Goal: Navigation & Orientation: Find specific page/section

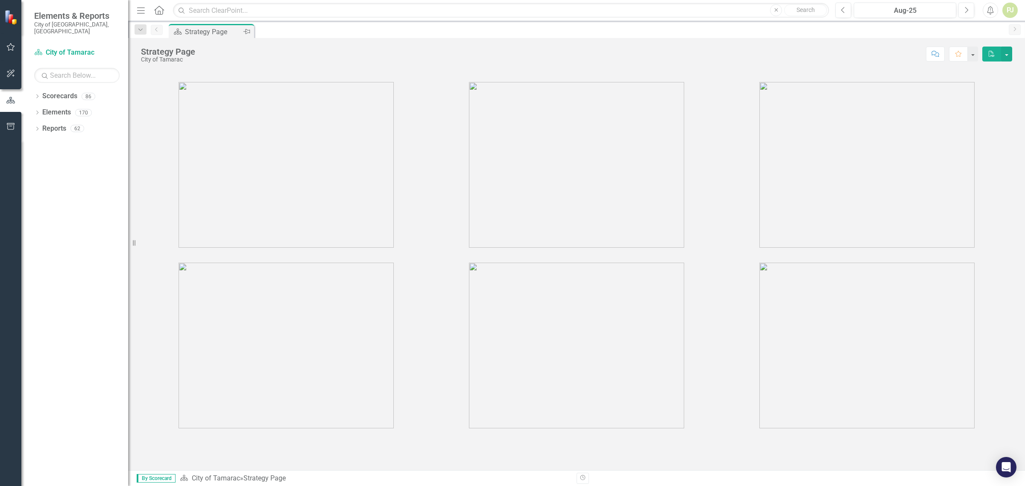
click at [203, 28] on div "Strategy Page" at bounding box center [213, 31] width 56 height 11
click at [39, 95] on icon "Dropdown" at bounding box center [37, 97] width 6 height 5
click at [39, 127] on icon "Dropdown" at bounding box center [37, 129] width 6 height 5
click at [41, 208] on icon "Dropdown" at bounding box center [41, 210] width 6 height 5
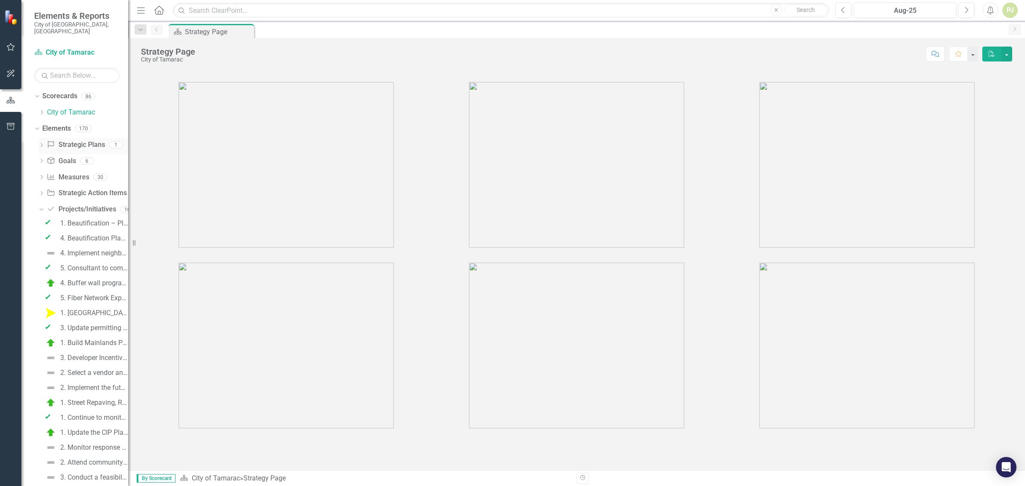
click at [58, 140] on link "Strategic Plans Strategic Plans" at bounding box center [76, 145] width 58 height 10
click at [78, 126] on div "Elements 170" at bounding box center [85, 130] width 86 height 16
click at [58, 48] on link "Scorecard City of Tamarac" at bounding box center [76, 53] width 85 height 10
click at [155, 11] on icon "Home" at bounding box center [158, 10] width 11 height 9
click at [141, 13] on icon "button" at bounding box center [141, 10] width 8 height 6
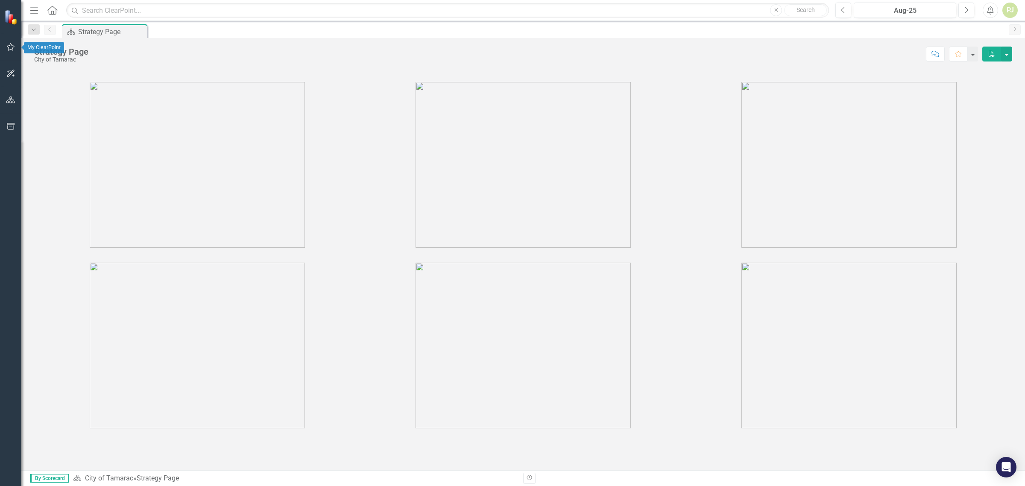
click at [12, 48] on icon "button" at bounding box center [10, 47] width 9 height 7
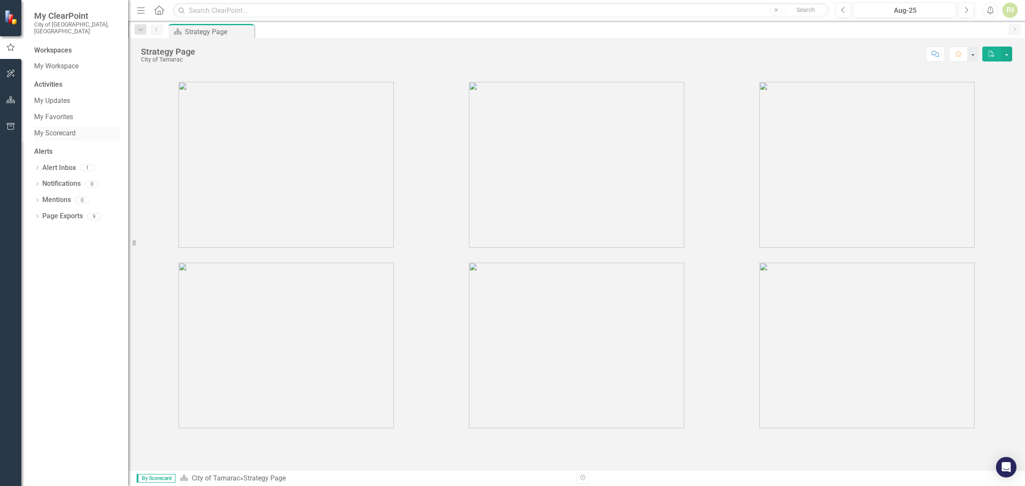
click at [56, 129] on link "My Scorecard" at bounding box center [76, 134] width 85 height 10
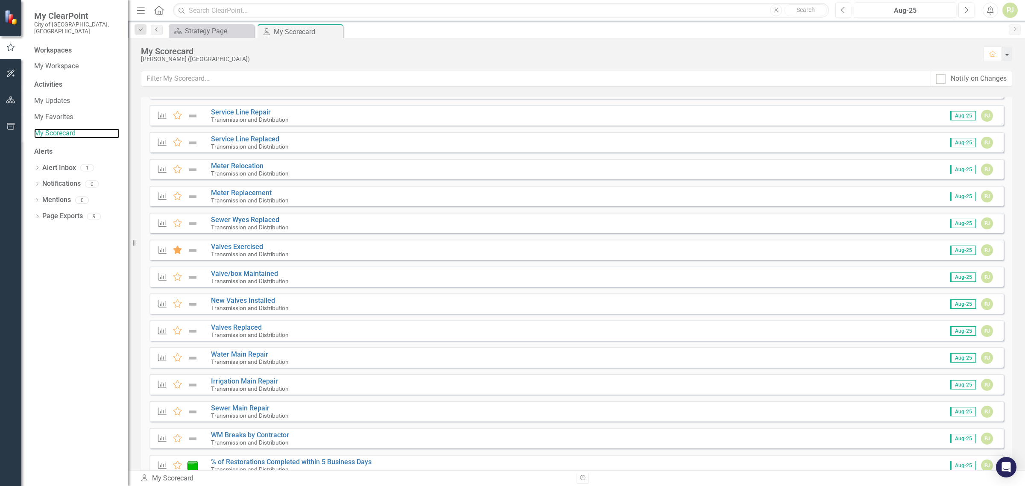
scroll to position [908, 0]
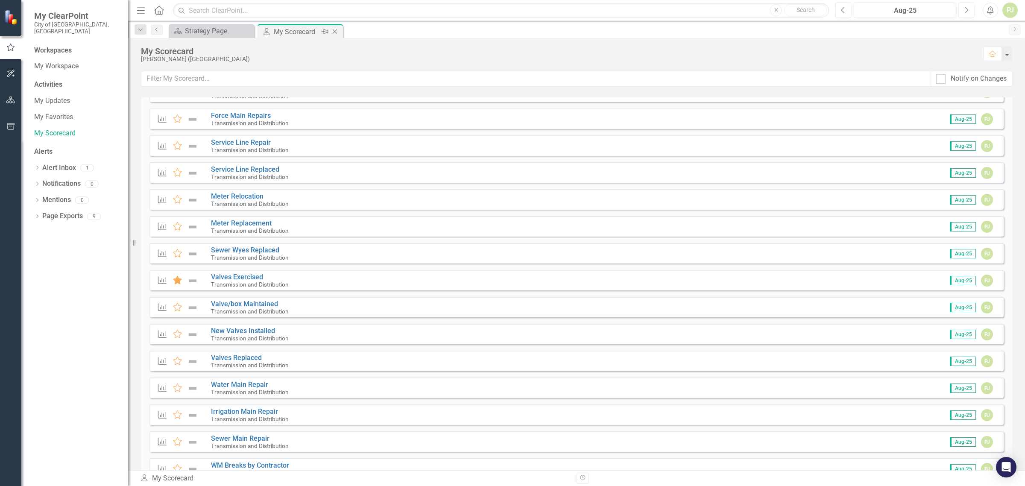
click at [280, 32] on div "My Scorecard" at bounding box center [297, 31] width 46 height 11
click at [39, 129] on link "My Scorecard" at bounding box center [76, 134] width 85 height 10
click at [40, 96] on link "My Updates" at bounding box center [76, 101] width 85 height 10
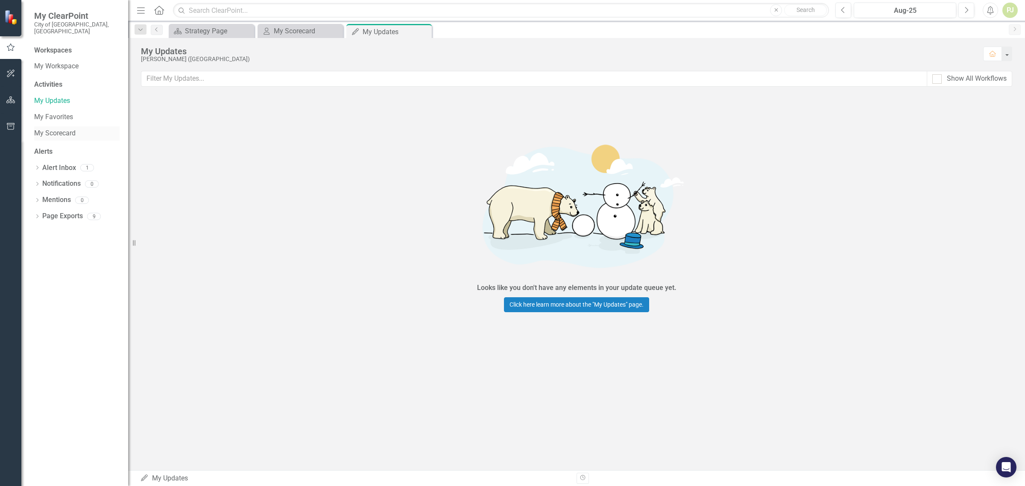
click at [45, 129] on link "My Scorecard" at bounding box center [76, 134] width 85 height 10
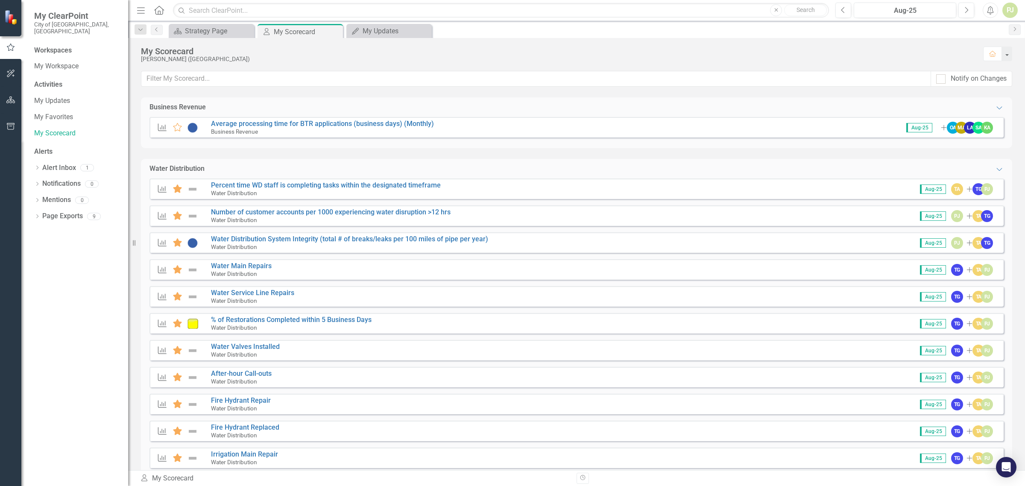
click at [45, 147] on div "Alerts" at bounding box center [76, 152] width 85 height 10
click at [55, 61] on link "My Workspace" at bounding box center [76, 66] width 85 height 10
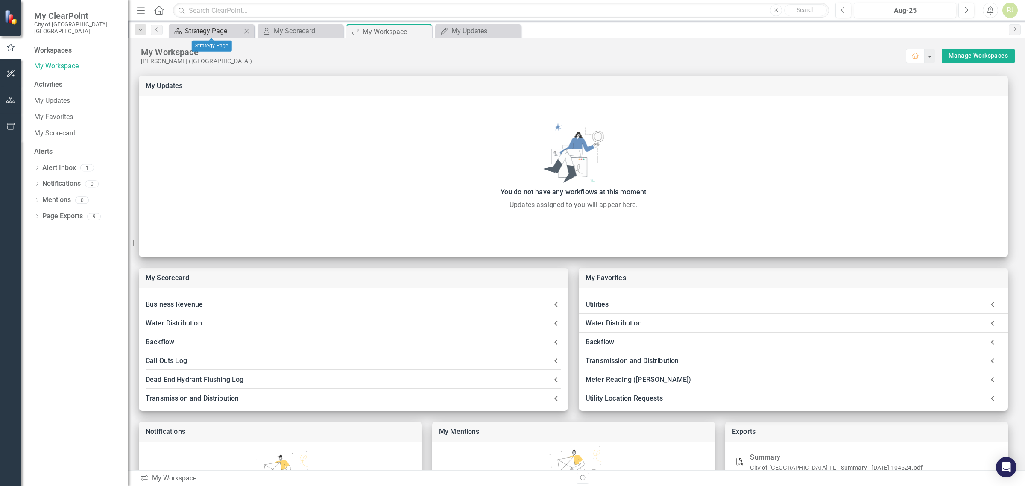
click at [198, 32] on div "Strategy Page" at bounding box center [213, 31] width 56 height 11
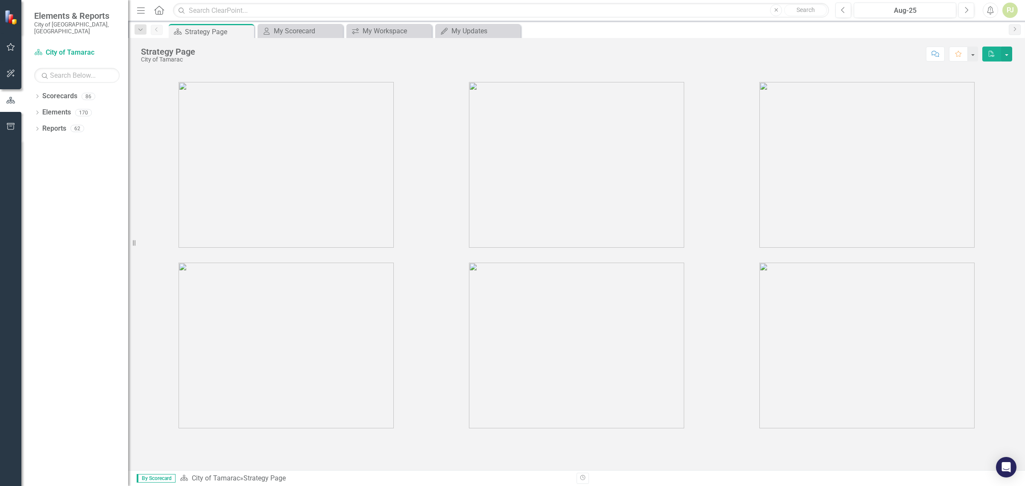
click at [142, 13] on icon "button" at bounding box center [141, 10] width 8 height 6
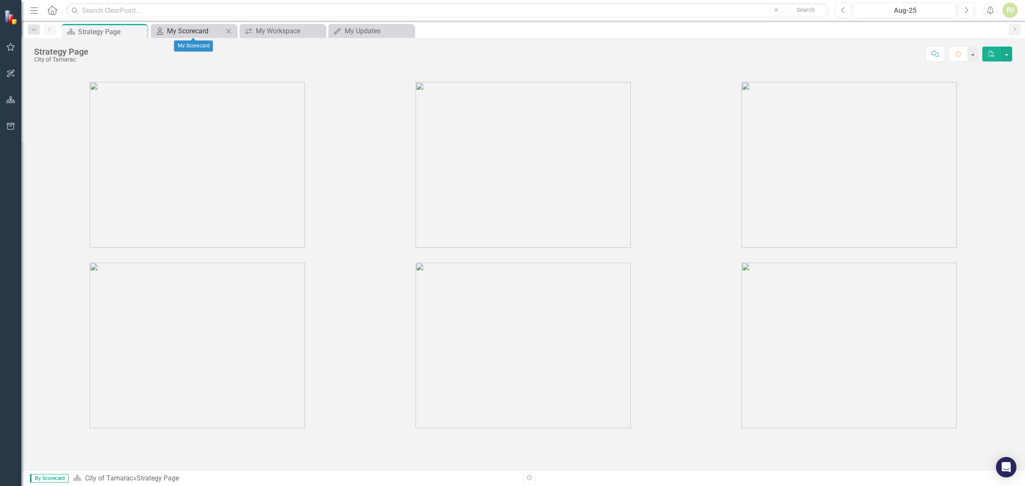
click at [187, 31] on div "My Scorecard" at bounding box center [195, 31] width 56 height 11
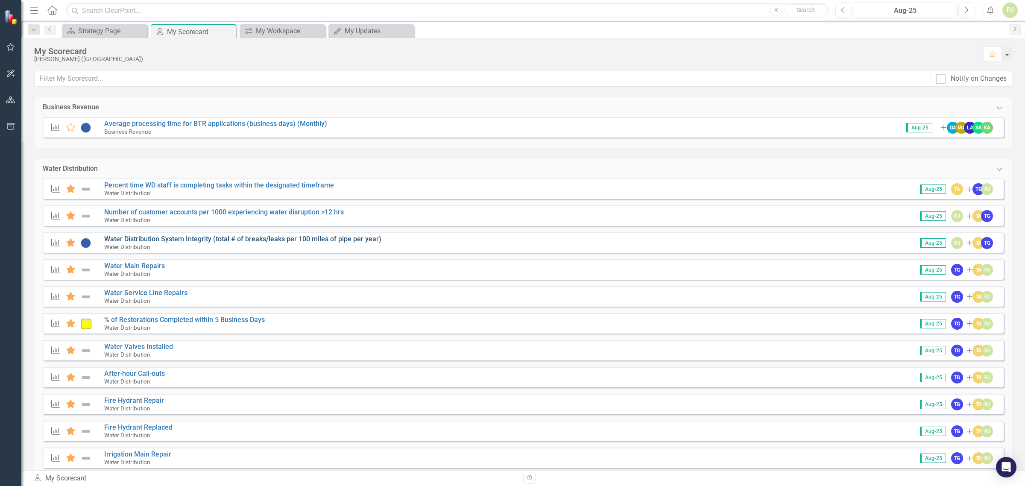
click at [148, 239] on link "Water Distribution System Integrity (total # of breaks/leaks per 100 miles of p…" at bounding box center [242, 239] width 277 height 8
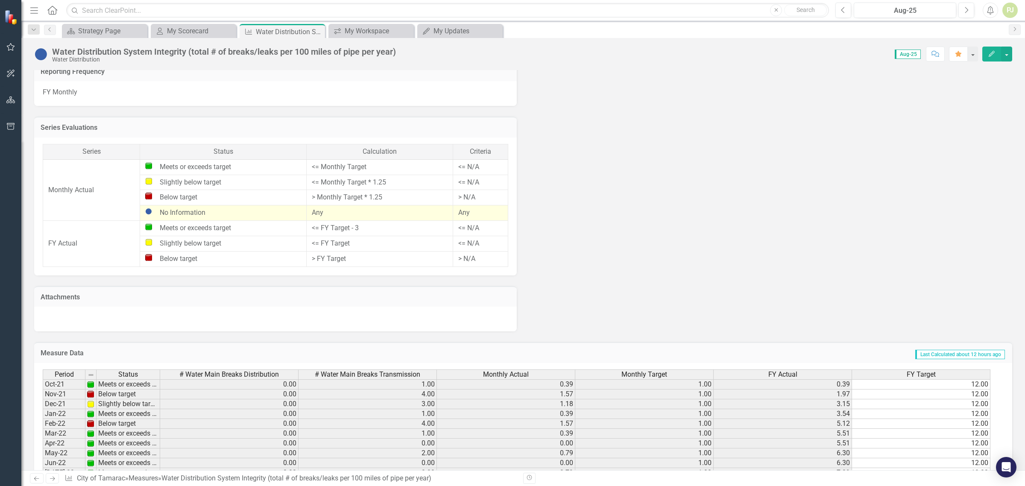
scroll to position [744, 0]
click at [57, 92] on div "FY Monthly" at bounding box center [275, 94] width 483 height 25
click at [195, 32] on div "My Scorecard" at bounding box center [195, 31] width 56 height 11
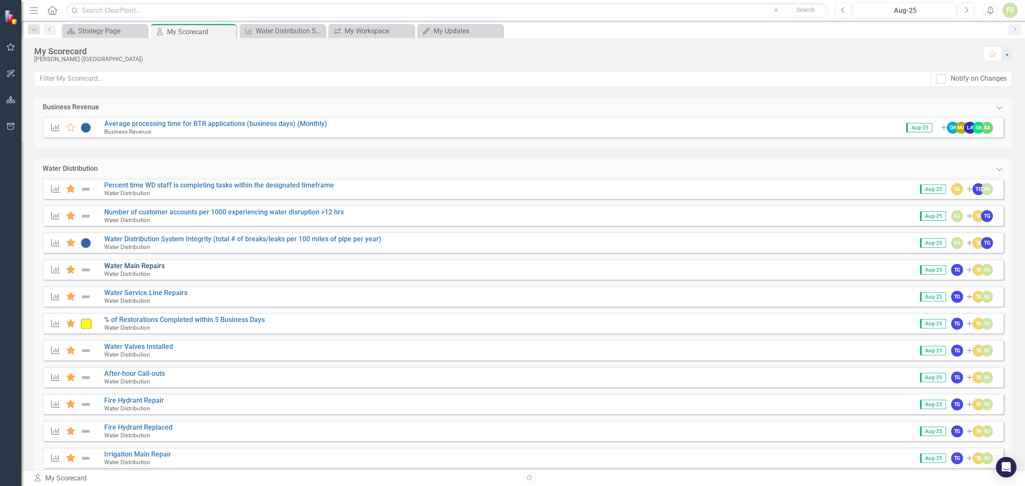
click at [137, 266] on link "Water Main Repairs" at bounding box center [134, 266] width 61 height 8
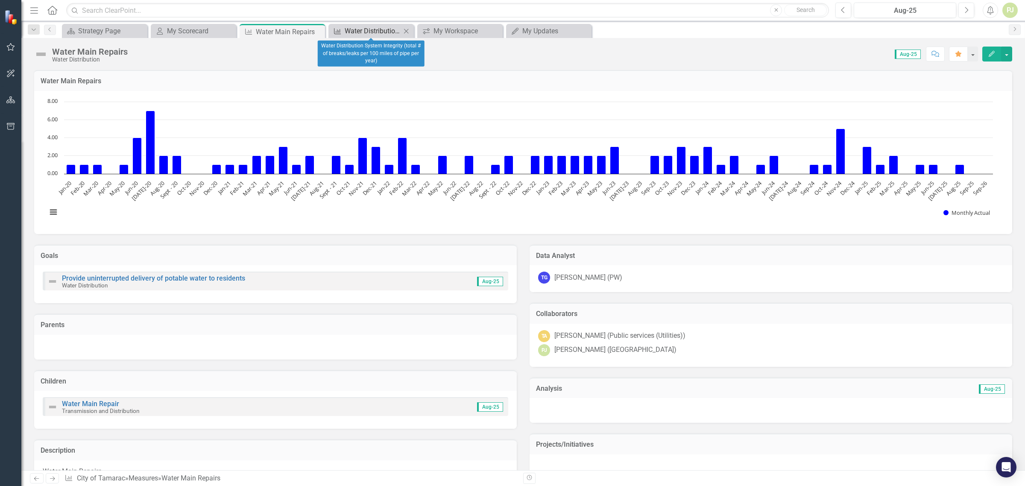
click at [376, 28] on div "Water Distribution System Integrity (total # of breaks/leaks per 100 miles of p…" at bounding box center [373, 31] width 56 height 11
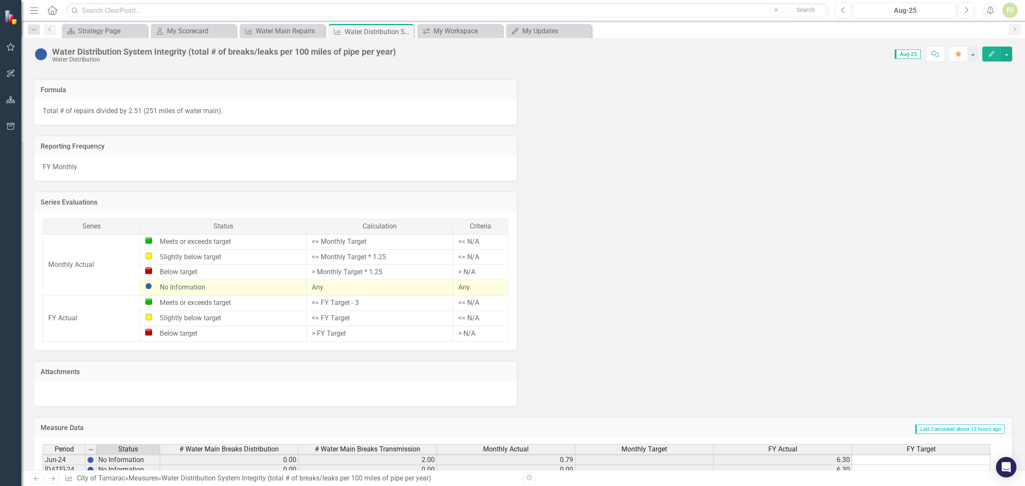
scroll to position [638, 0]
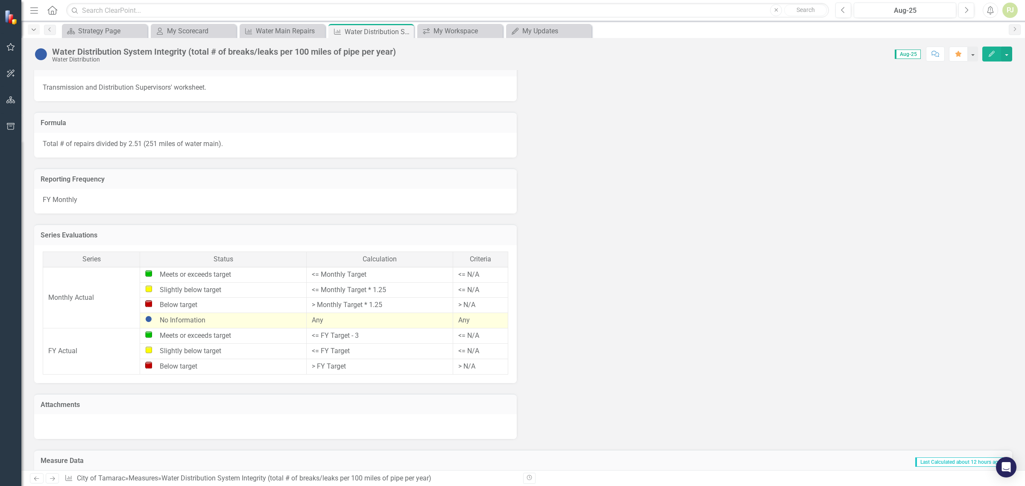
click at [35, 28] on icon "Dropdown" at bounding box center [34, 30] width 8 height 6
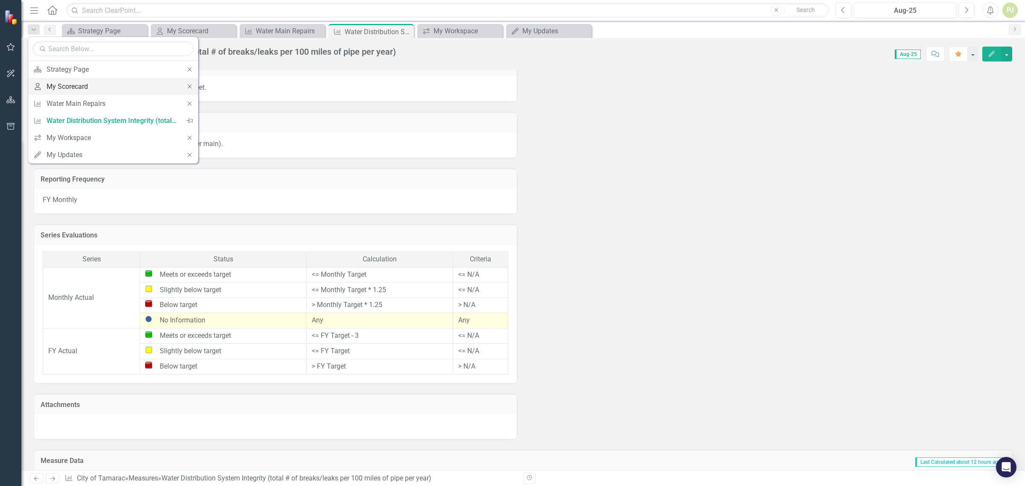
click at [75, 87] on div "My Scorecard" at bounding box center [112, 86] width 130 height 11
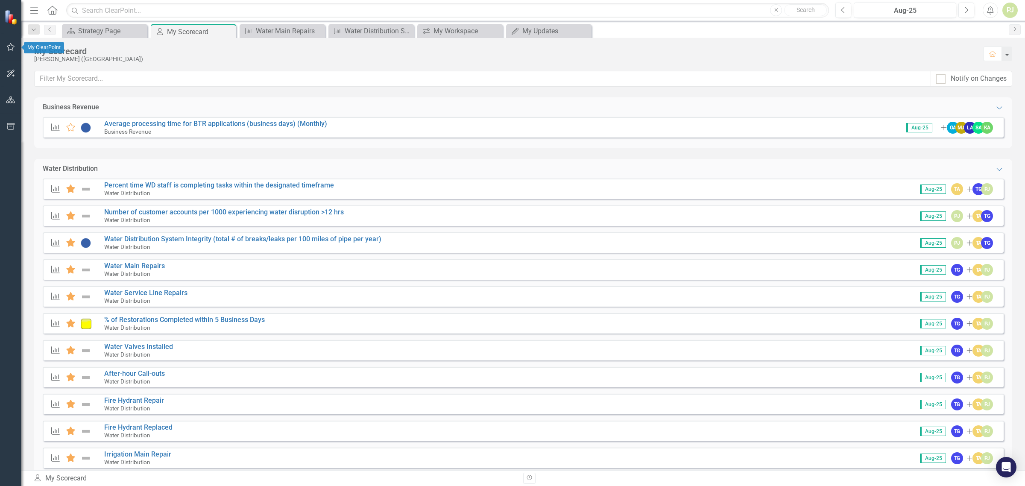
click at [6, 46] on icon "button" at bounding box center [10, 47] width 9 height 7
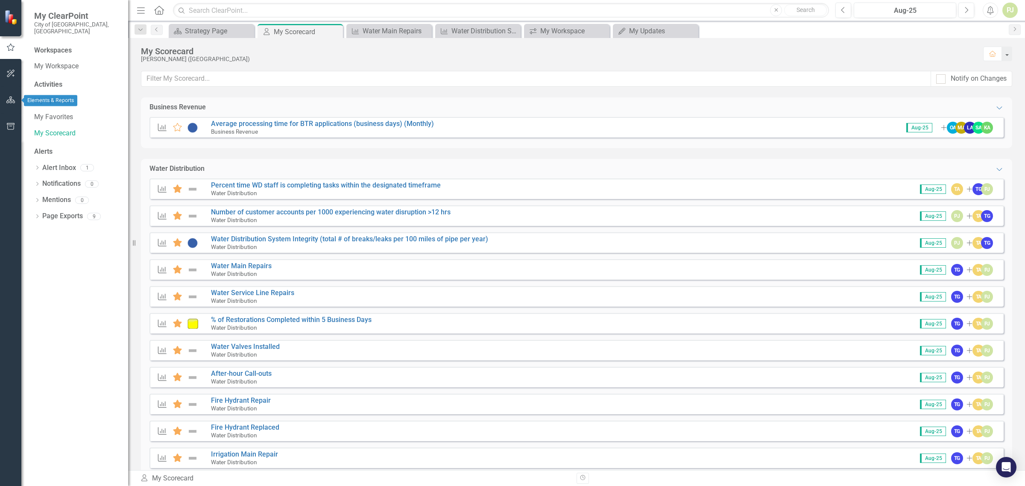
click at [10, 102] on icon "button" at bounding box center [10, 100] width 9 height 7
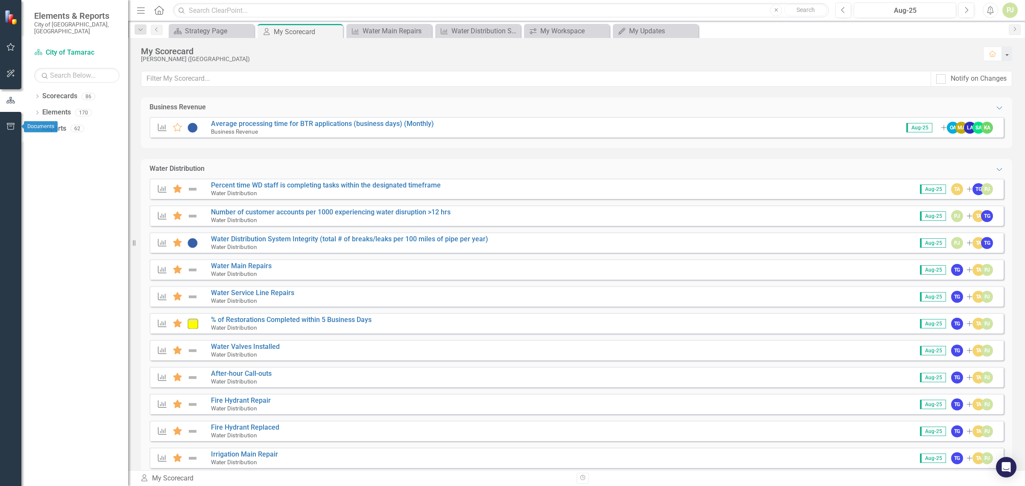
click at [11, 126] on icon "button" at bounding box center [10, 126] width 9 height 7
click at [10, 18] on img at bounding box center [11, 17] width 15 height 15
click at [67, 82] on div "Documents" at bounding box center [76, 87] width 85 height 10
click at [54, 21] on small "City of [GEOGRAPHIC_DATA], [GEOGRAPHIC_DATA]" at bounding box center [76, 28] width 85 height 14
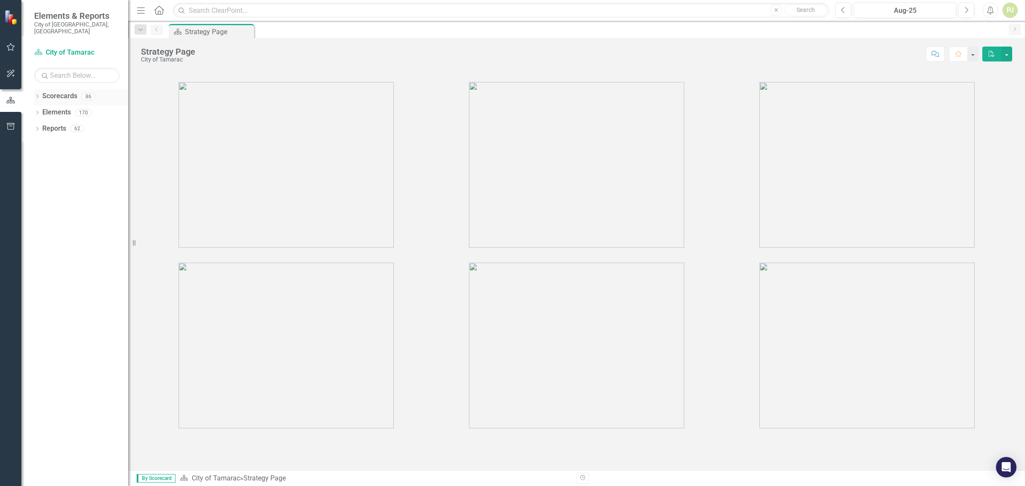
click at [37, 95] on icon "Dropdown" at bounding box center [37, 97] width 6 height 5
click at [41, 110] on icon "Dropdown" at bounding box center [41, 112] width 6 height 5
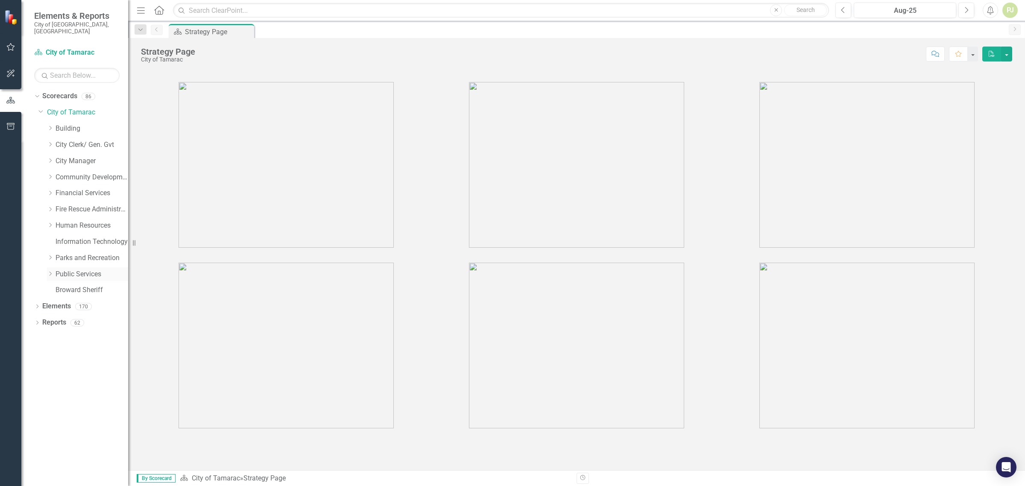
click at [52, 271] on icon "Dropdown" at bounding box center [50, 273] width 6 height 5
click at [60, 401] on icon at bounding box center [59, 403] width 2 height 4
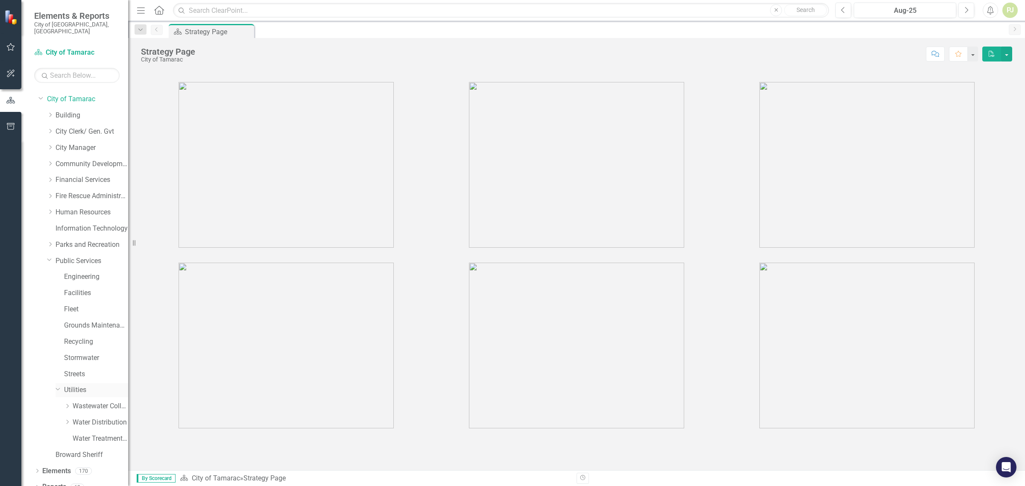
scroll to position [16, 0]
click at [67, 417] on icon at bounding box center [68, 419] width 2 height 4
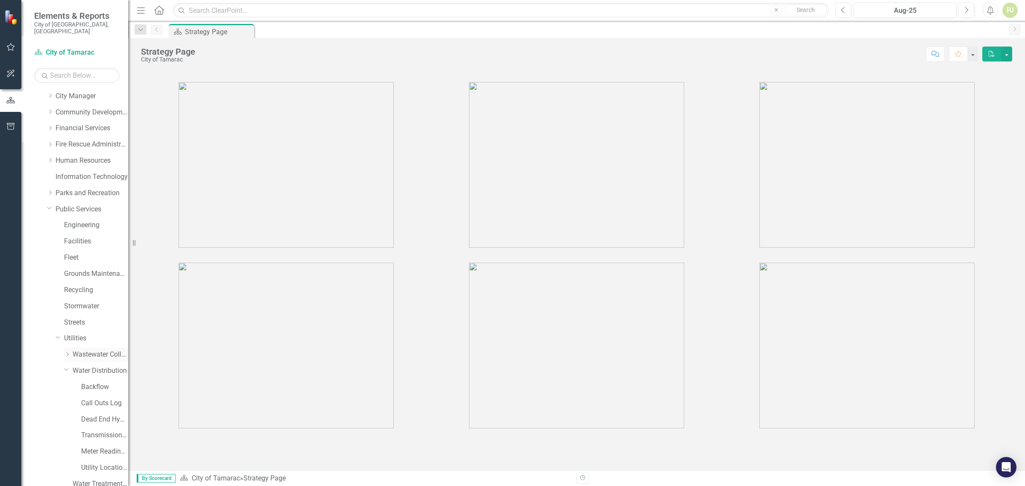
scroll to position [114, 0]
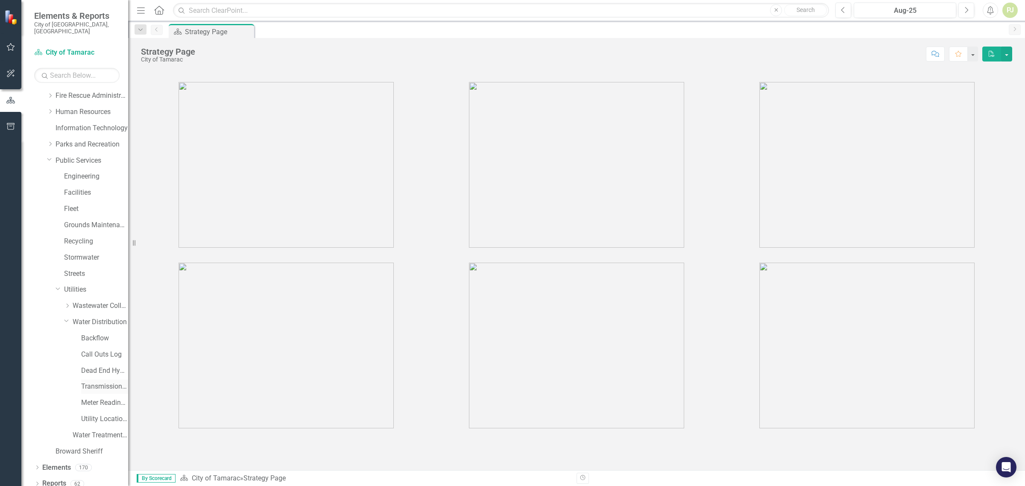
click at [96, 382] on link "Transmission and Distribution" at bounding box center [104, 387] width 47 height 10
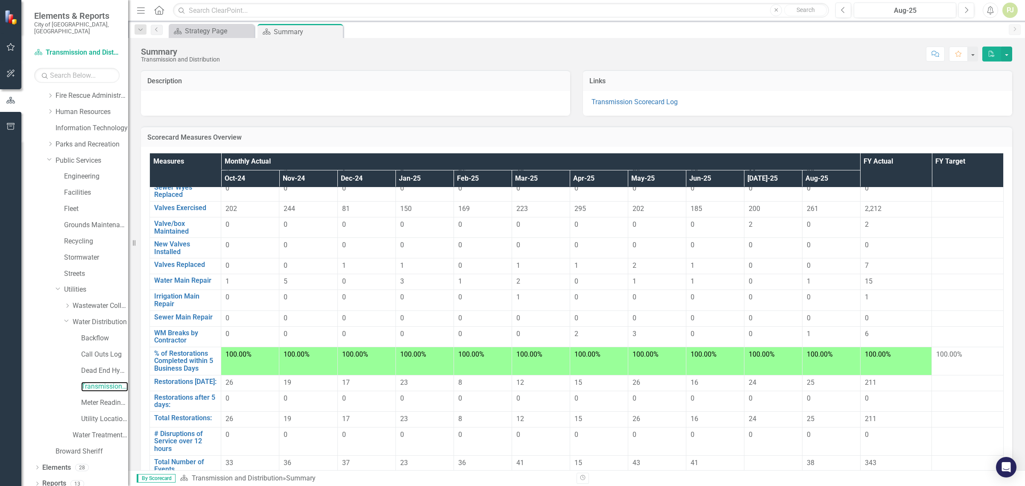
scroll to position [204, 0]
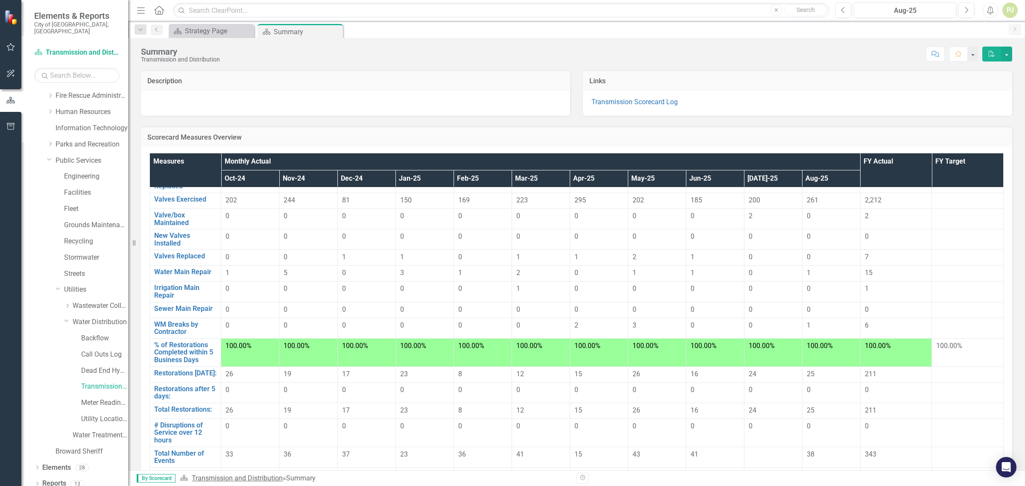
click at [228, 481] on link "Transmission and Distribution" at bounding box center [237, 478] width 91 height 8
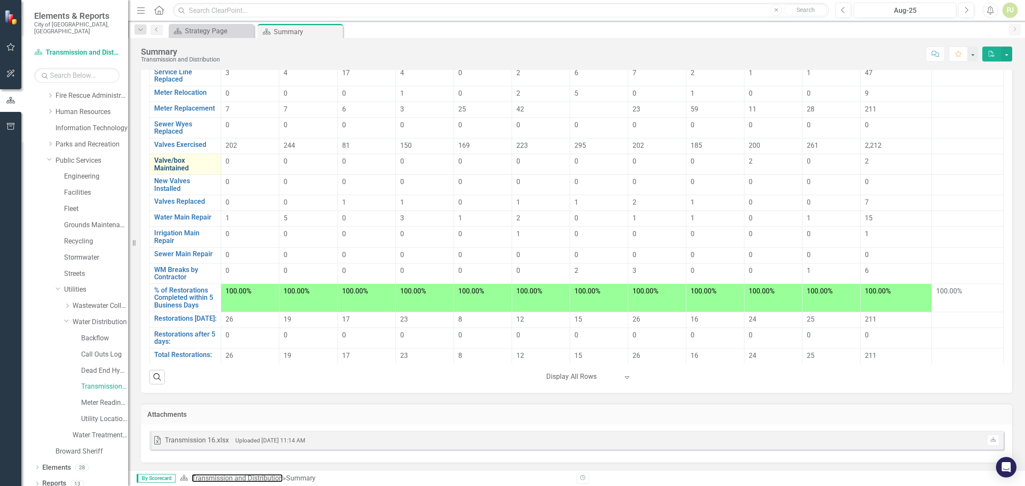
scroll to position [44, 0]
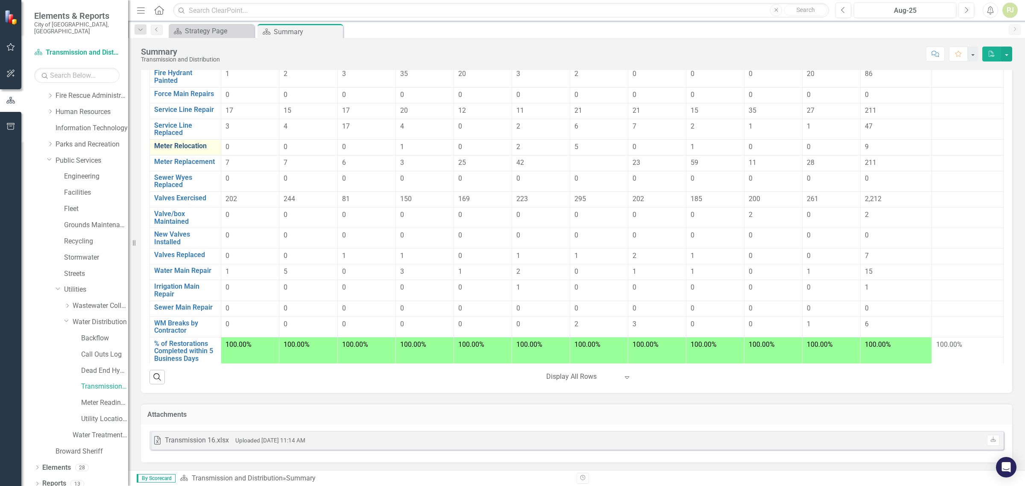
click at [202, 149] on link "Meter Relocation" at bounding box center [185, 146] width 62 height 8
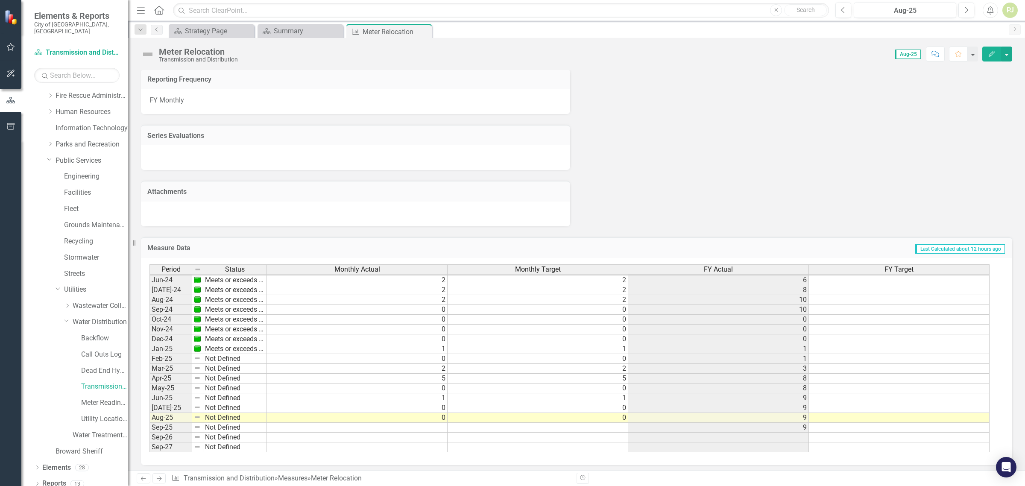
scroll to position [282, 0]
click at [105, 382] on link "Transmission and Distribution" at bounding box center [104, 387] width 47 height 10
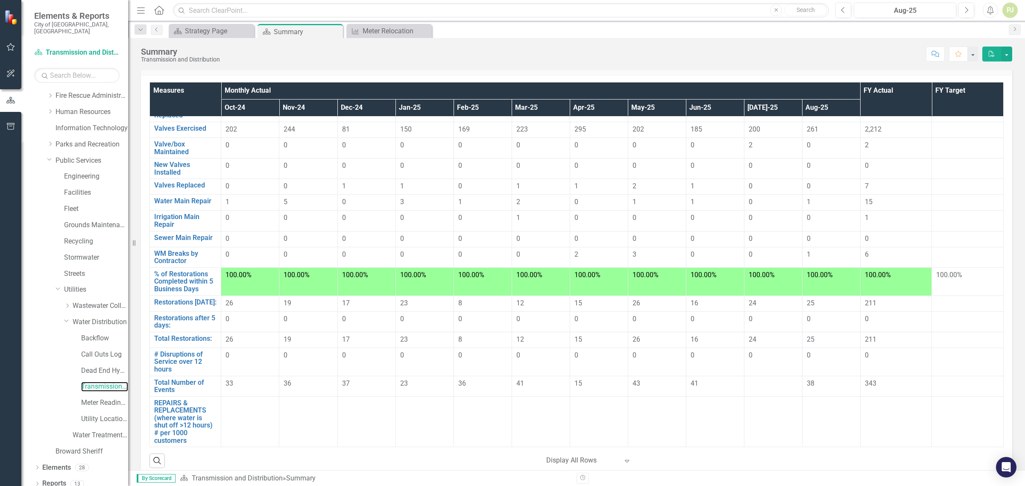
scroll to position [155, 0]
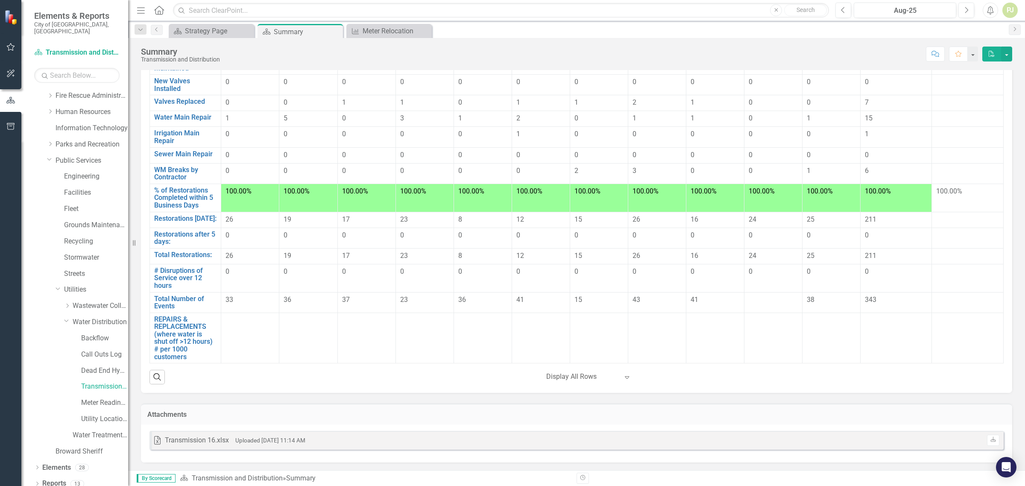
click at [676, 454] on div "Excel Transmission 16.xlsx Uploaded [DATE] 11:14 AM Download" at bounding box center [576, 444] width 871 height 38
click at [623, 377] on icon "Expand" at bounding box center [627, 377] width 9 height 7
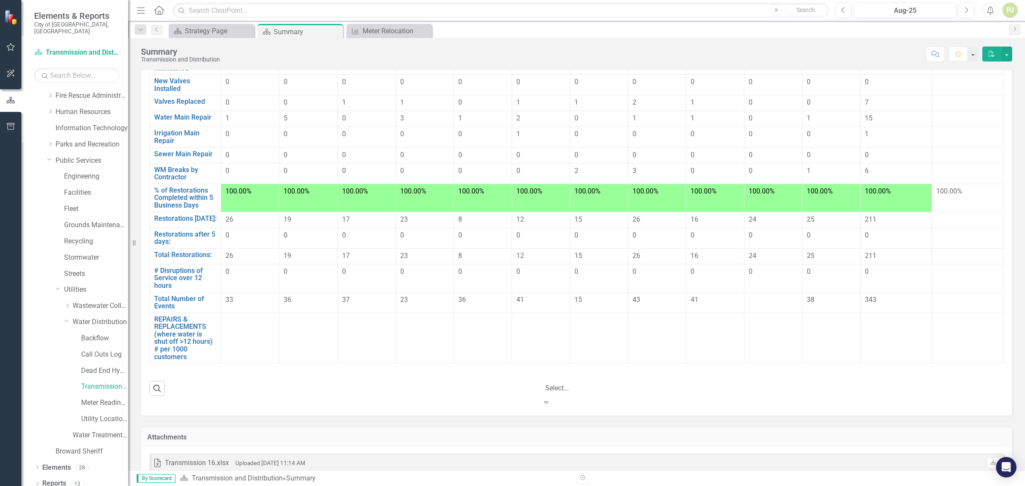
click at [652, 384] on div "‹ Previous 1 (current) › Next 5 results available. Use Up and Down to choose op…" at bounding box center [586, 389] width 163 height 38
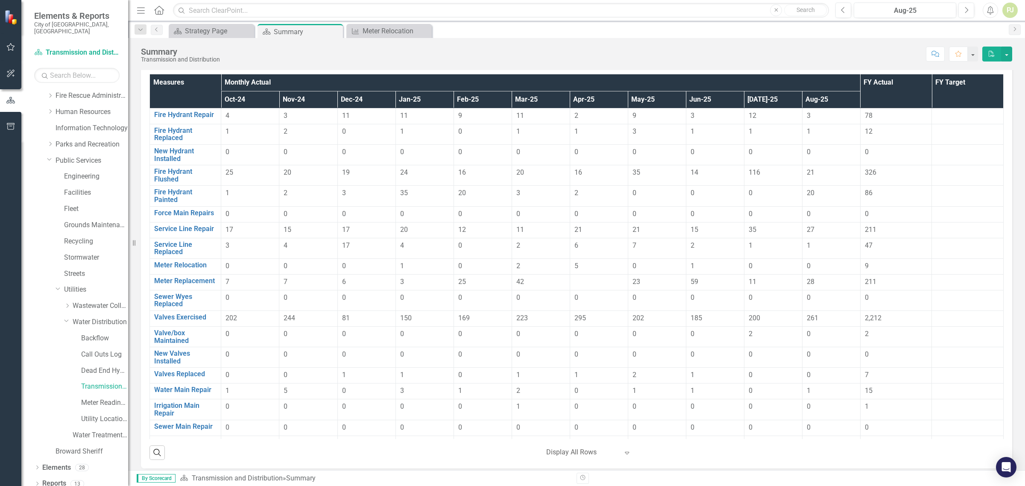
scroll to position [0, 0]
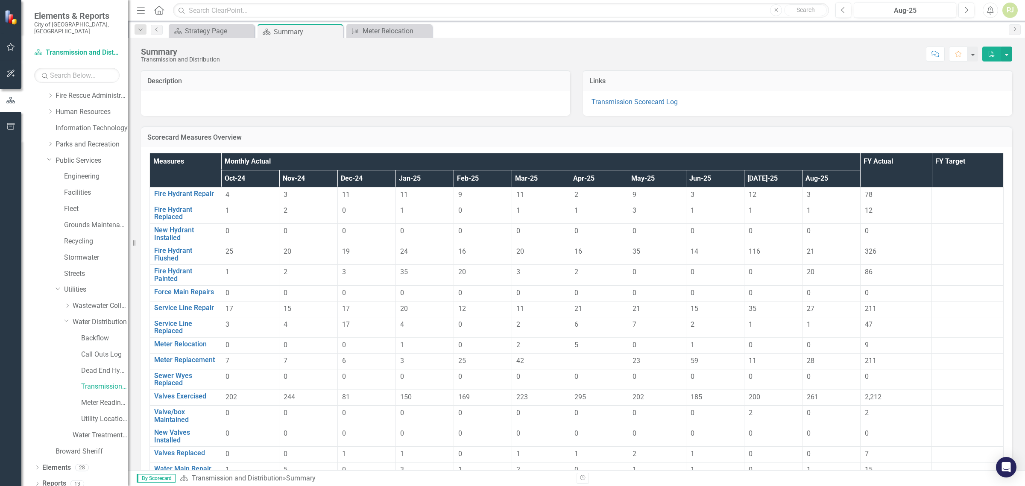
click at [261, 186] on th "Oct-24" at bounding box center [250, 178] width 58 height 17
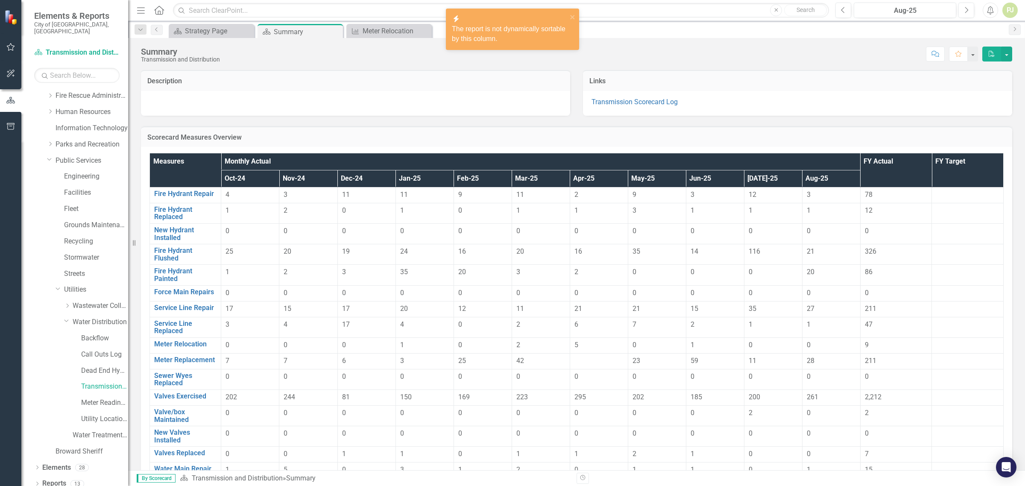
click at [299, 182] on th "Nov-24" at bounding box center [308, 178] width 58 height 17
click at [932, 182] on th "FY Target" at bounding box center [968, 170] width 72 height 34
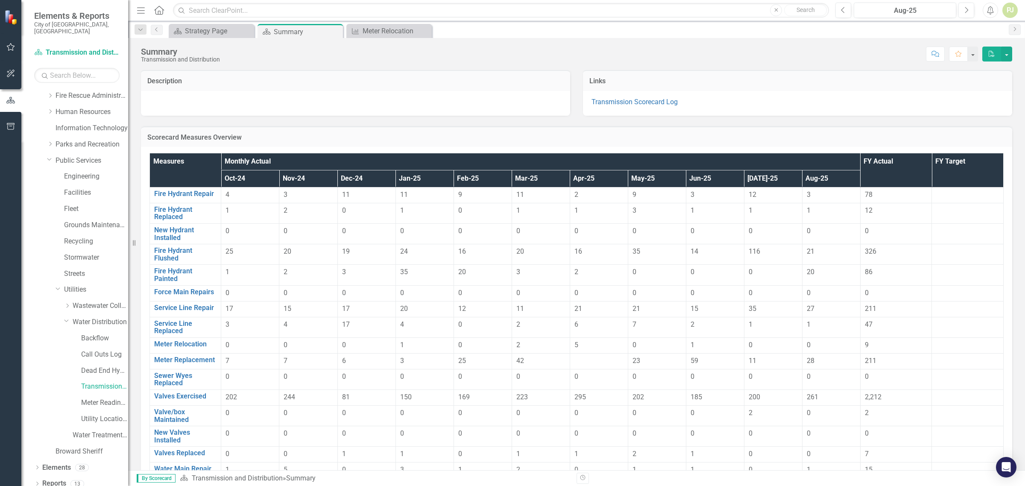
click at [831, 200] on td "3" at bounding box center [831, 195] width 58 height 16
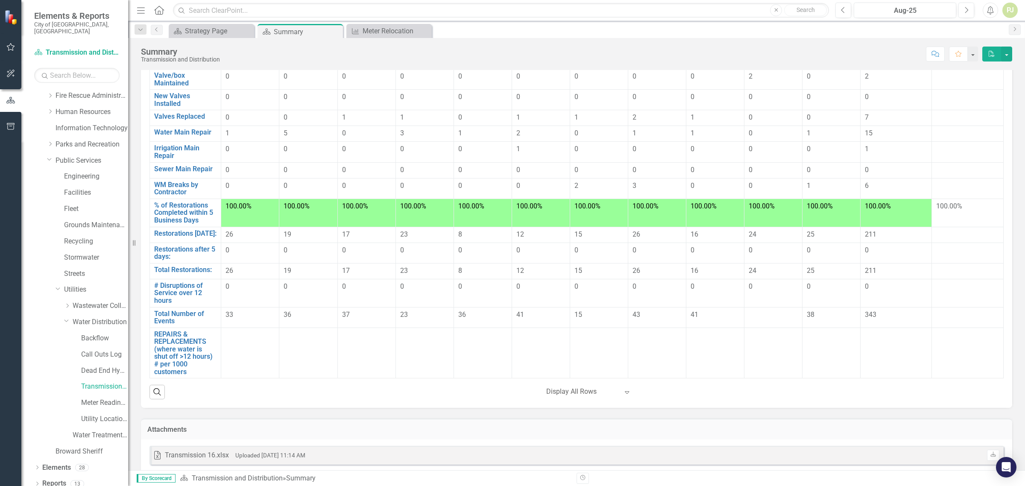
scroll to position [155, 0]
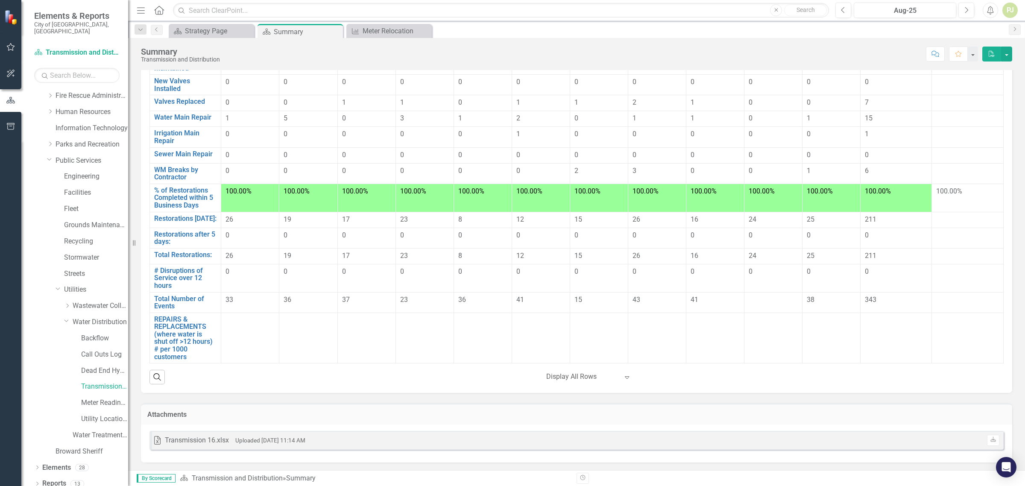
click at [187, 438] on div "Transmission 16.xlsx" at bounding box center [197, 441] width 64 height 10
click at [158, 438] on icon at bounding box center [157, 440] width 6 height 9
click at [168, 476] on span "By Scorecard" at bounding box center [156, 478] width 39 height 9
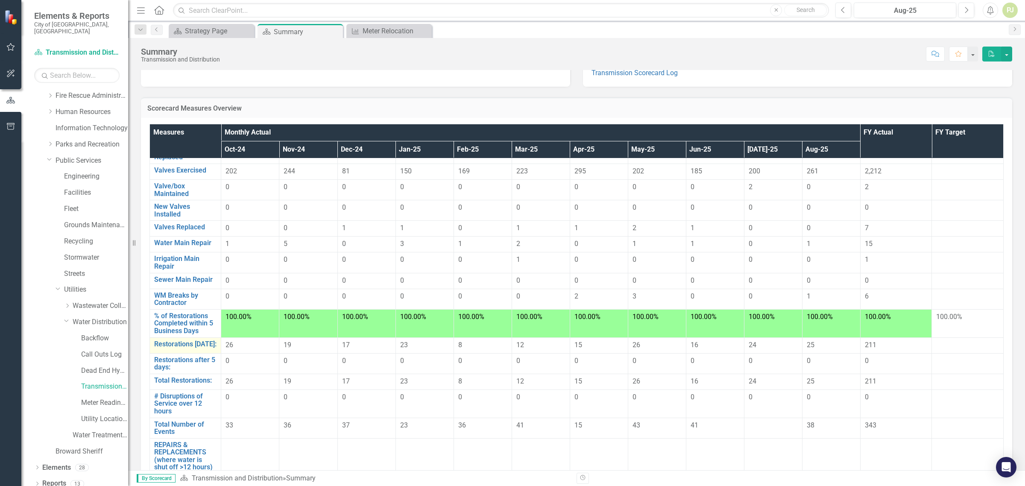
scroll to position [53, 0]
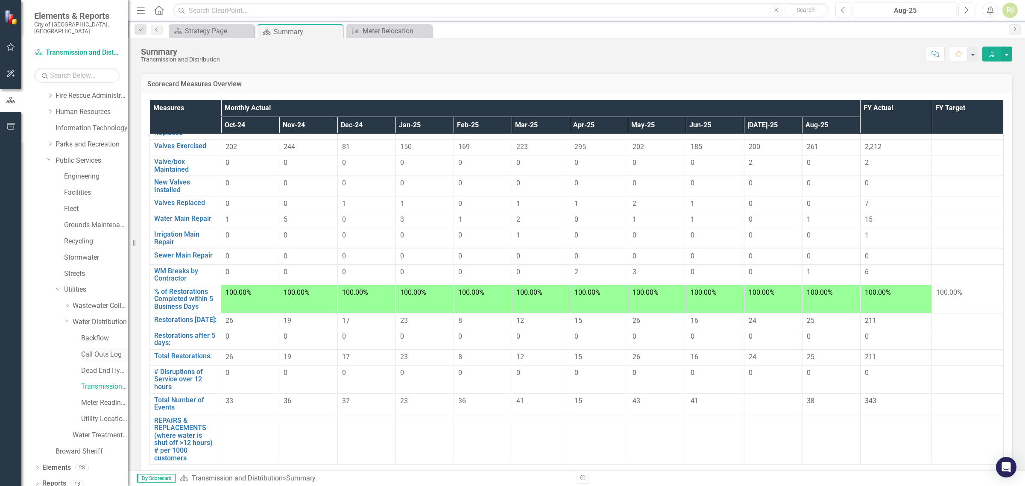
click at [104, 350] on link "Call Outs Log" at bounding box center [104, 355] width 47 height 10
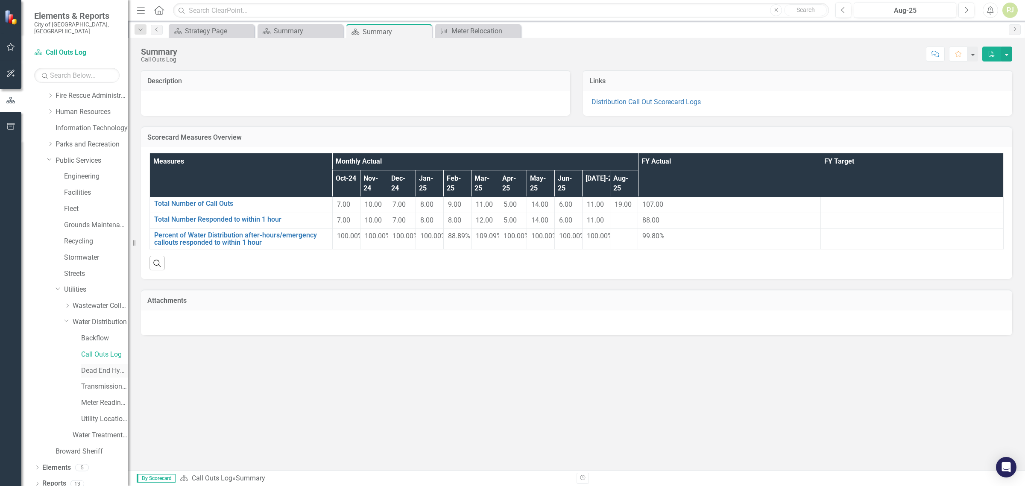
click at [105, 366] on link "Dead End Hydrant Flushing Log" at bounding box center [104, 371] width 47 height 10
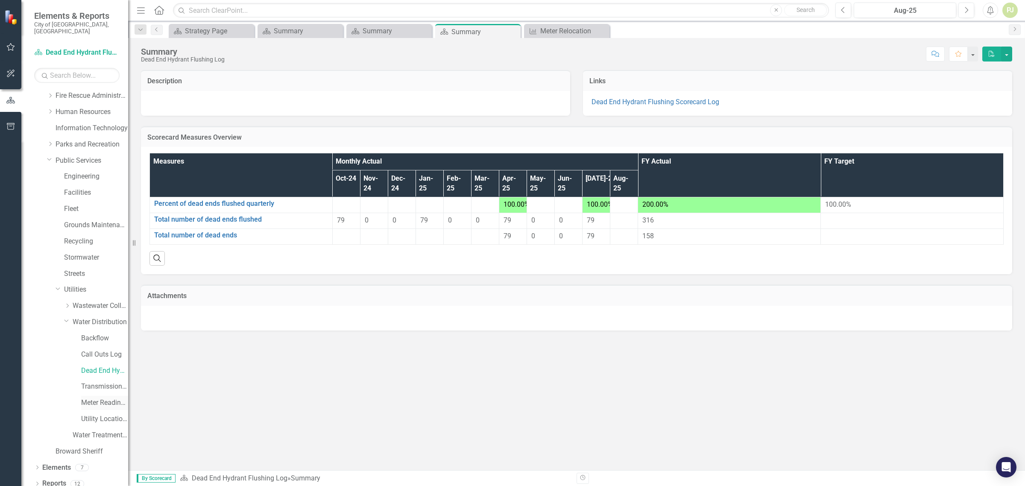
click at [109, 398] on link "Meter Reading ([PERSON_NAME])" at bounding box center [104, 403] width 47 height 10
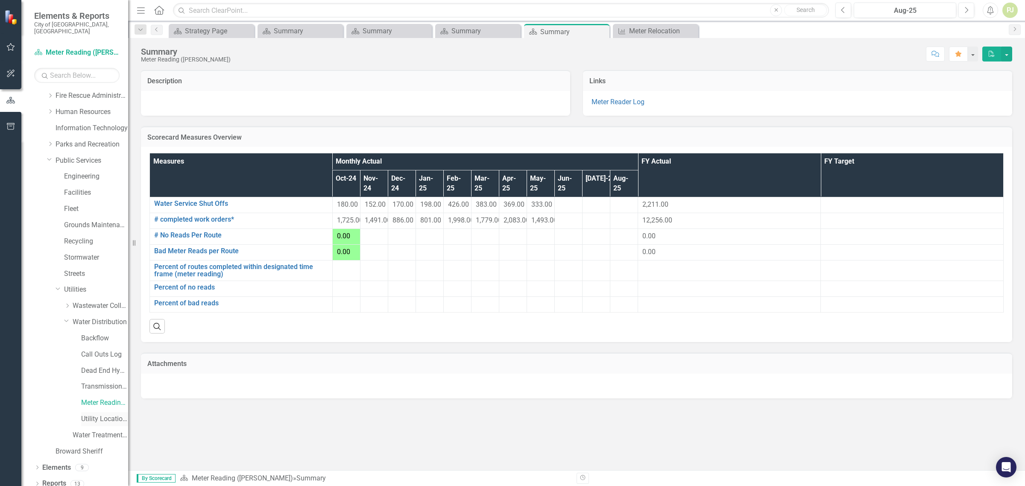
click at [104, 414] on link "Utility Location Requests" at bounding box center [104, 419] width 47 height 10
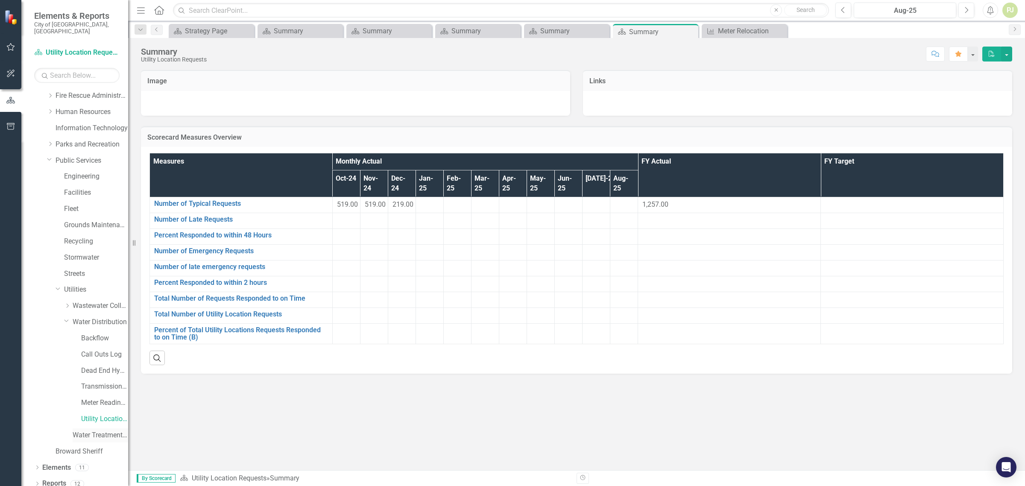
click at [109, 430] on link "Water Treatment Plant" at bounding box center [101, 435] width 56 height 10
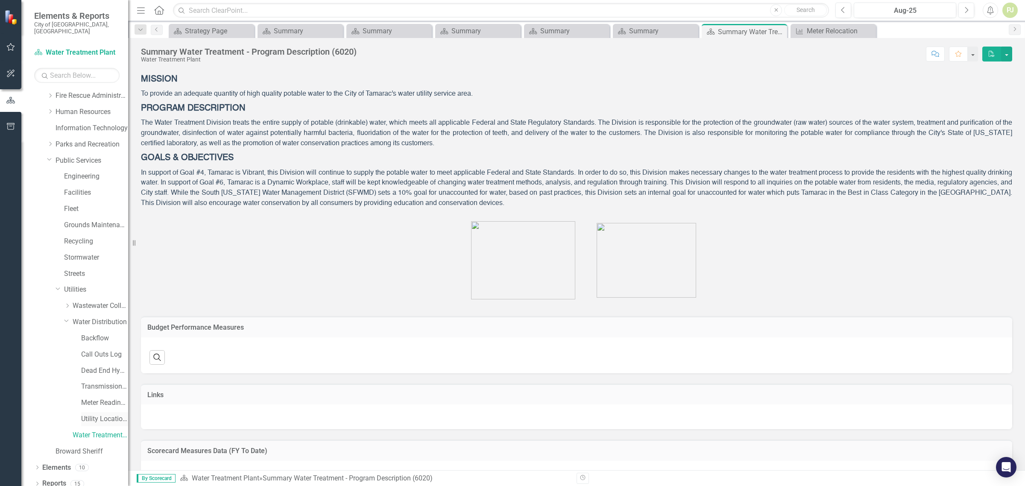
click at [104, 414] on link "Utility Location Requests" at bounding box center [104, 419] width 47 height 10
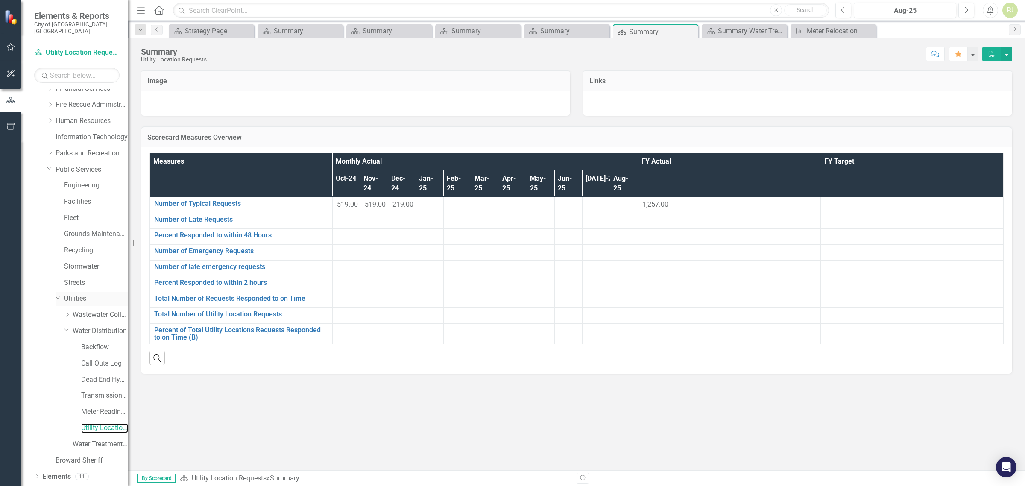
scroll to position [114, 0]
click at [102, 398] on link "Meter Reading ([PERSON_NAME])" at bounding box center [104, 403] width 47 height 10
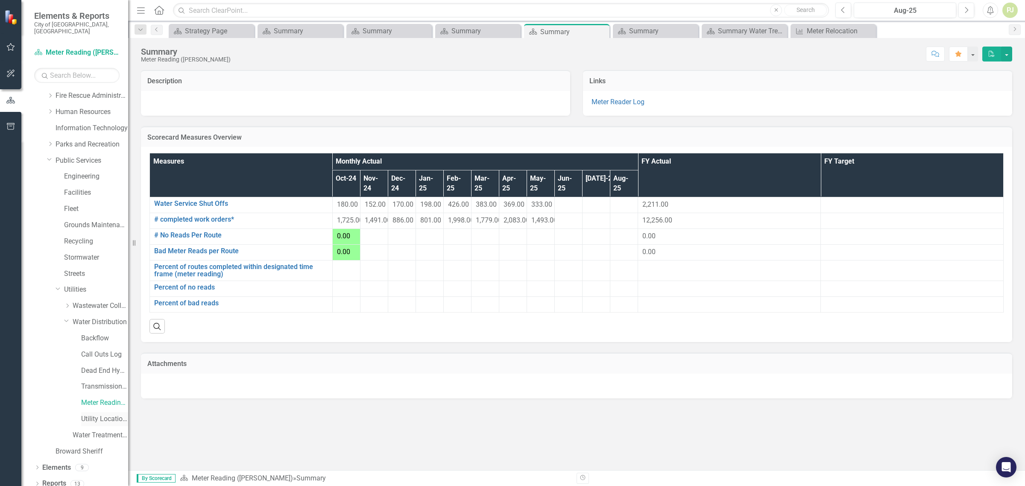
click at [104, 414] on link "Utility Location Requests" at bounding box center [104, 419] width 47 height 10
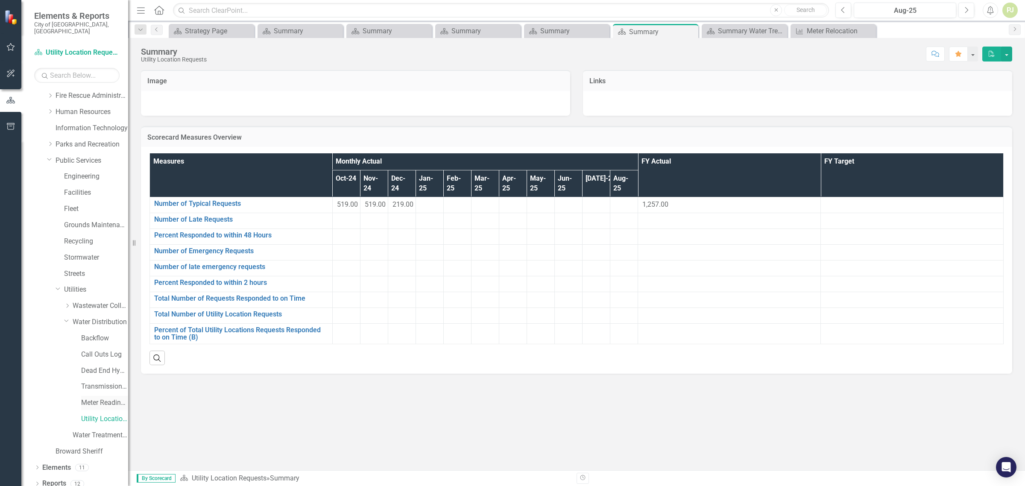
click at [103, 398] on link "Meter Reading ([PERSON_NAME])" at bounding box center [104, 403] width 47 height 10
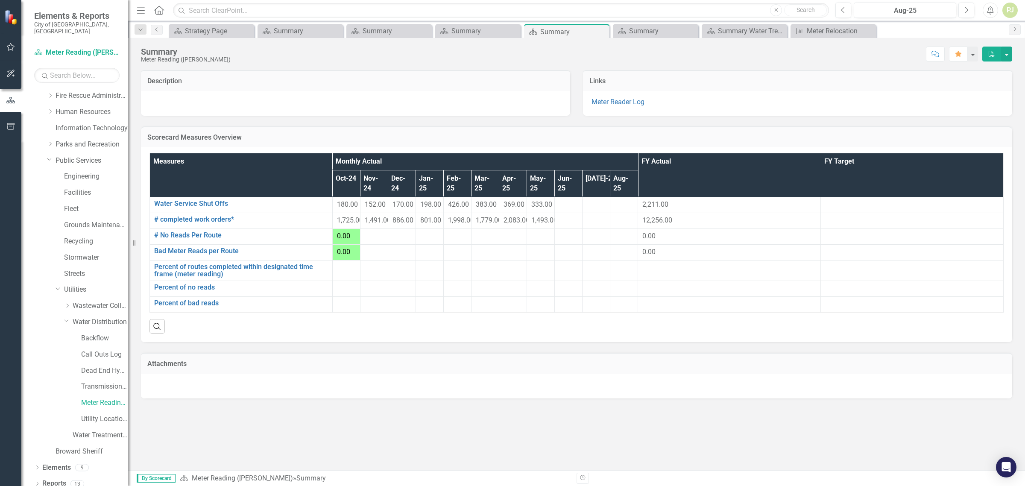
click at [144, 11] on icon "Menu" at bounding box center [140, 10] width 11 height 9
